Goal: Task Accomplishment & Management: Manage account settings

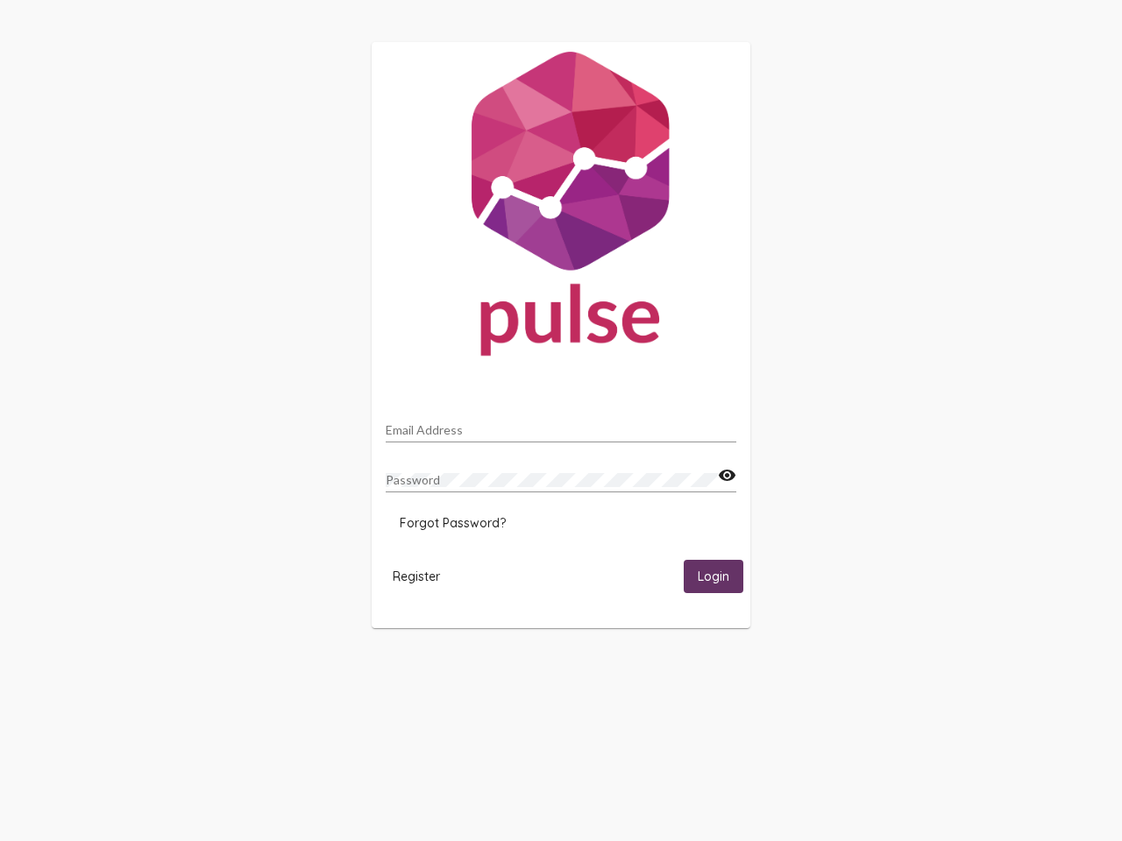
click at [561, 425] on input "Email Address" at bounding box center [561, 430] width 350 height 14
click at [726, 476] on mat-icon "visibility" at bounding box center [727, 475] width 18 height 21
click at [452, 523] on span "Forgot Password?" at bounding box center [453, 523] width 106 height 16
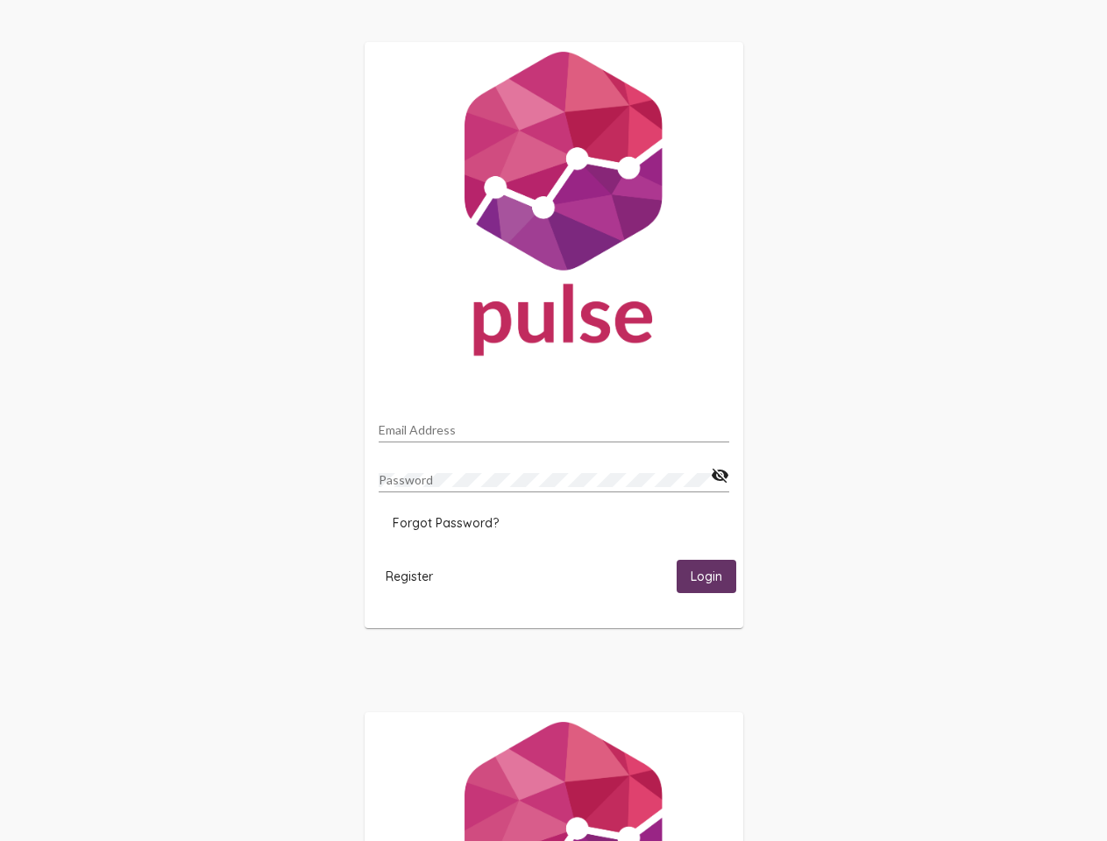
click at [416, 576] on span "Register" at bounding box center [409, 577] width 47 height 16
click at [713, 576] on span "Login" at bounding box center [706, 578] width 32 height 16
